Goal: Task Accomplishment & Management: Complete application form

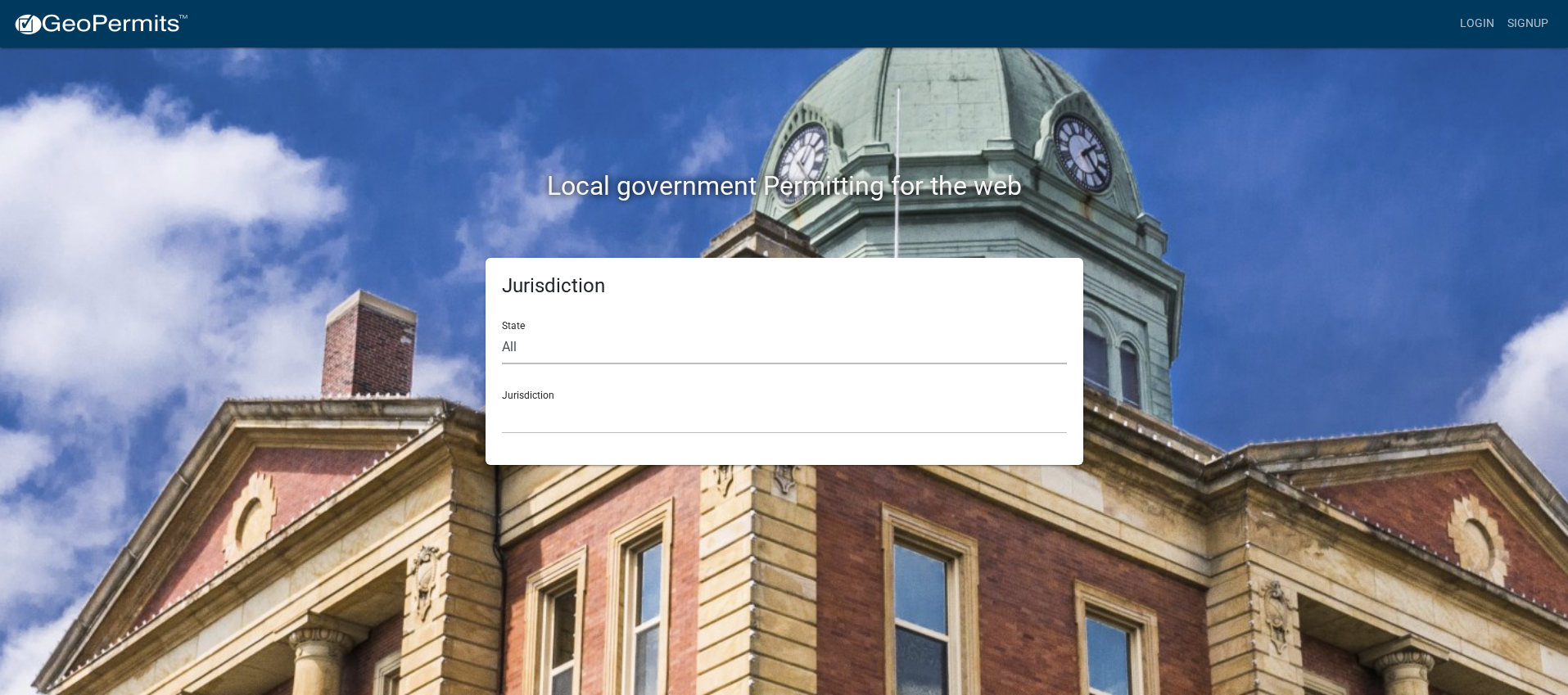
click at [548, 341] on select "All [US_STATE] [US_STATE] [US_STATE] [US_STATE] [US_STATE] [US_STATE] [US_STATE…" at bounding box center [784, 347] width 565 height 34
select select "[US_STATE]"
click at [547, 402] on select "City of [GEOGRAPHIC_DATA], [US_STATE] City of [GEOGRAPHIC_DATA], [US_STATE] Cit…" at bounding box center [784, 417] width 565 height 34
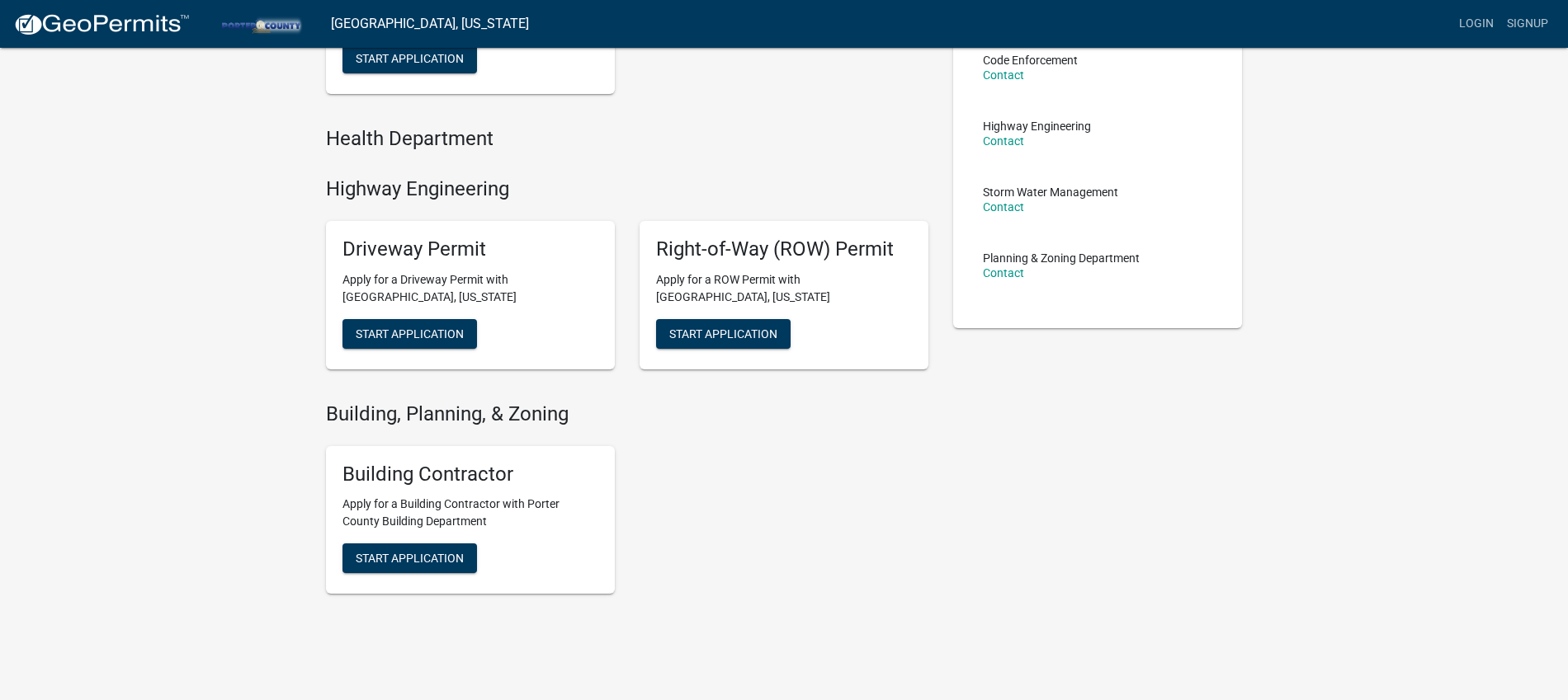
scroll to position [302, 0]
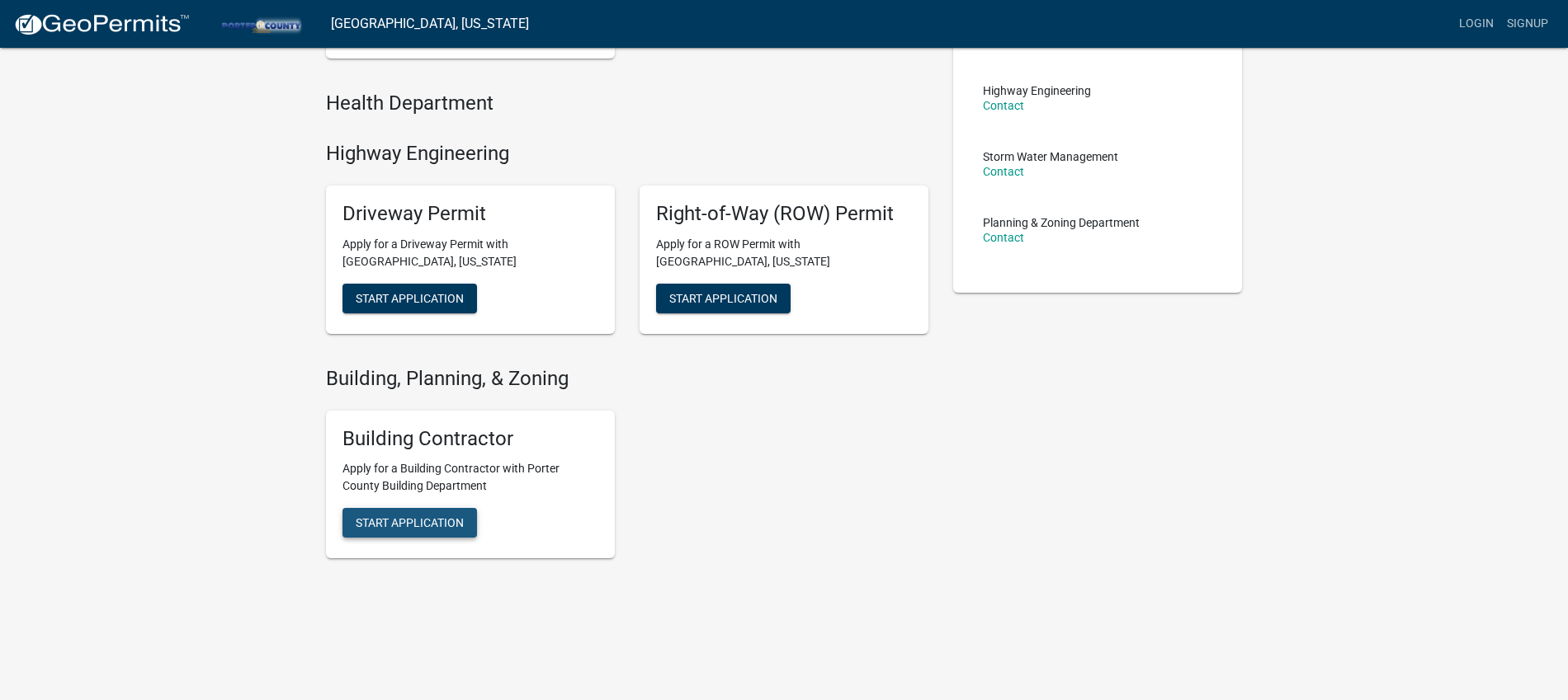
click at [456, 38] on button "Start Application" at bounding box center [409, 23] width 135 height 29
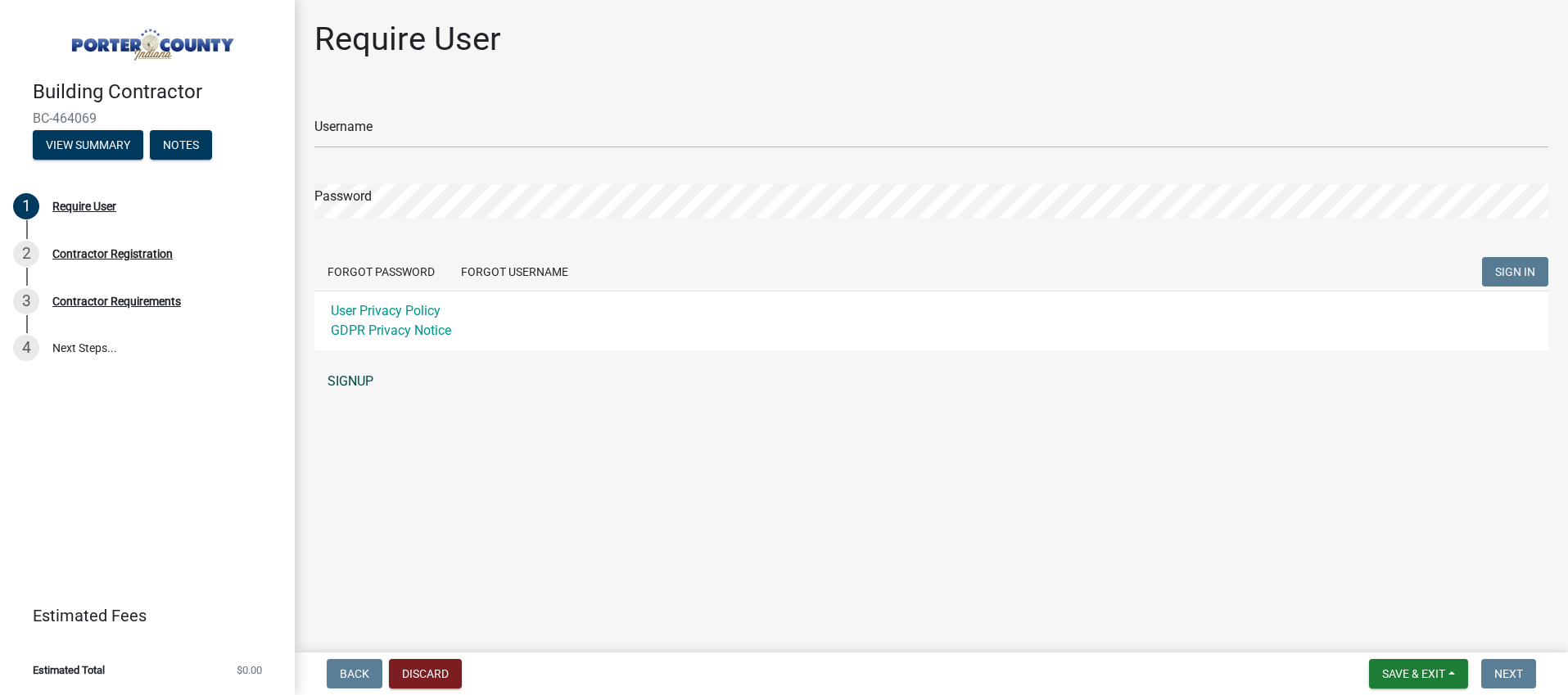
click at [356, 383] on link "SIGNUP" at bounding box center [931, 382] width 1234 height 33
